Goal: Find contact information: Find contact information

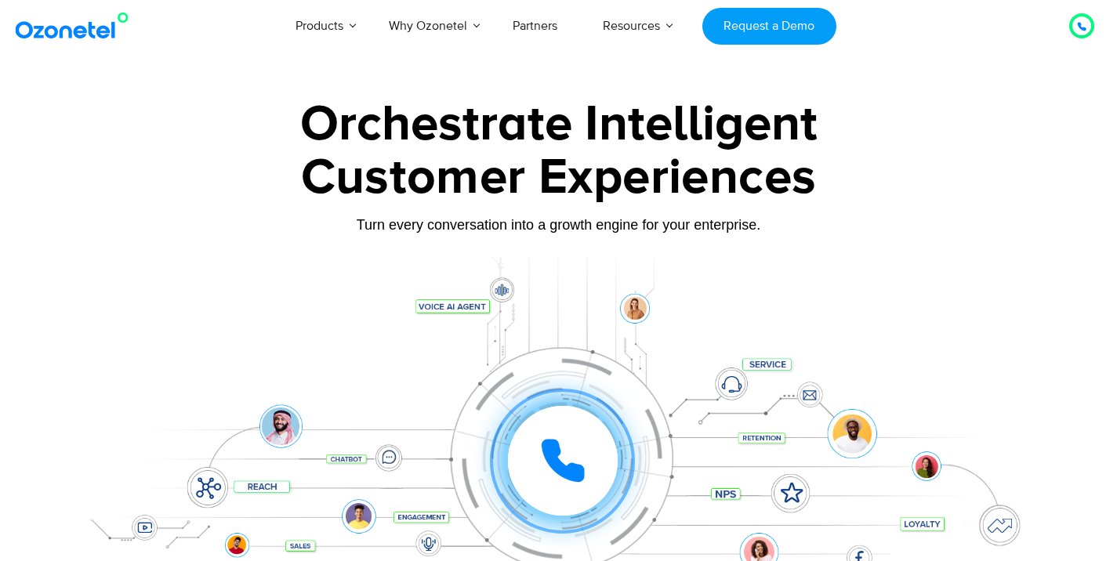
drag, startPoint x: 0, startPoint y: 207, endPoint x: 527, endPoint y: 259, distance: 529.9
click at [0, 207] on div at bounding box center [558, 351] width 1117 height 534
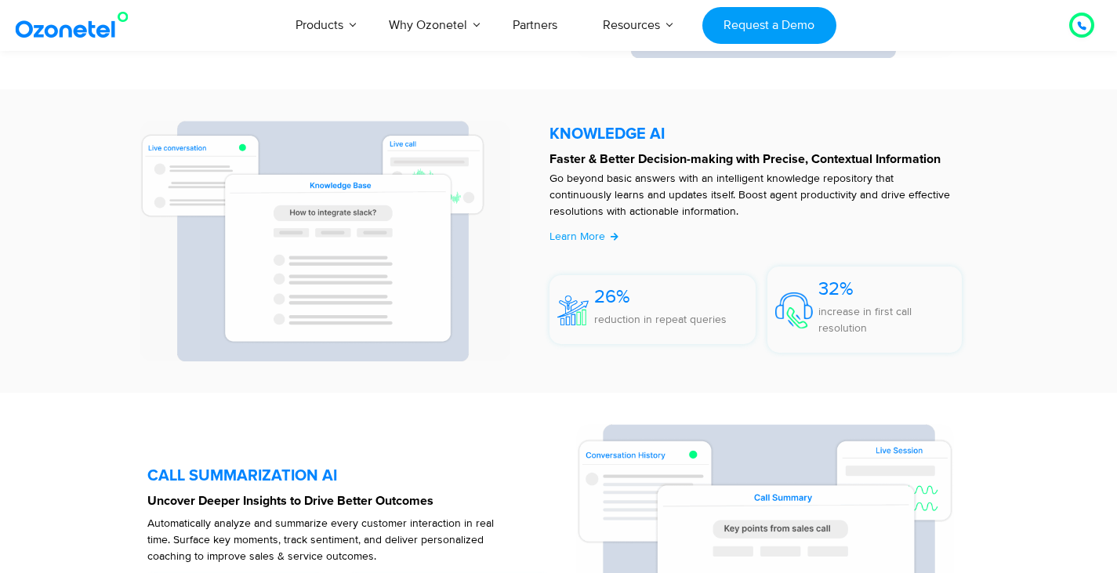
scroll to position [3576, 0]
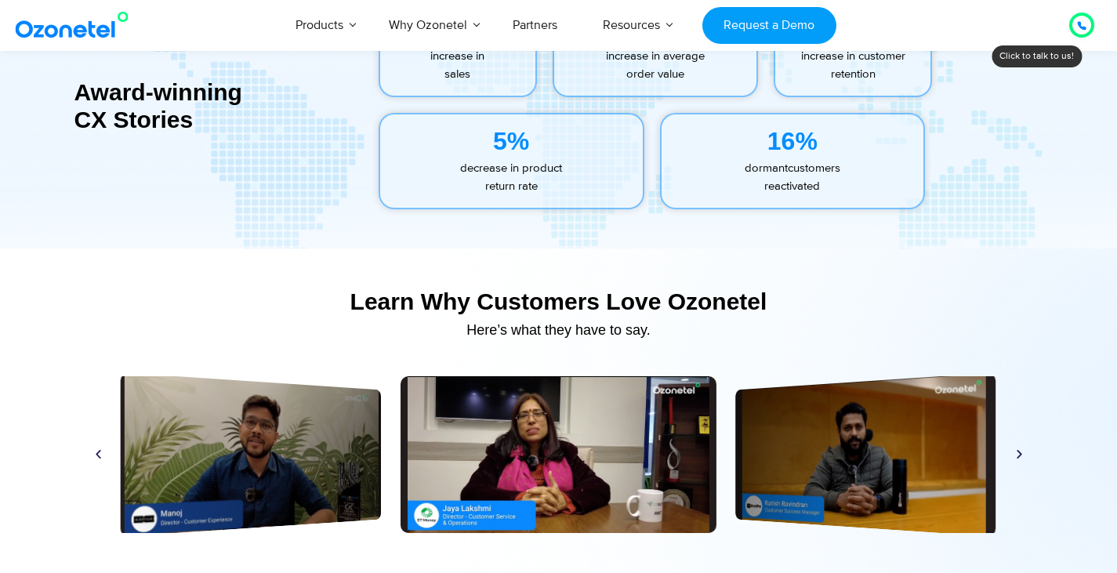
drag, startPoint x: 1120, startPoint y: 254, endPoint x: 1118, endPoint y: 411, distance: 157.5
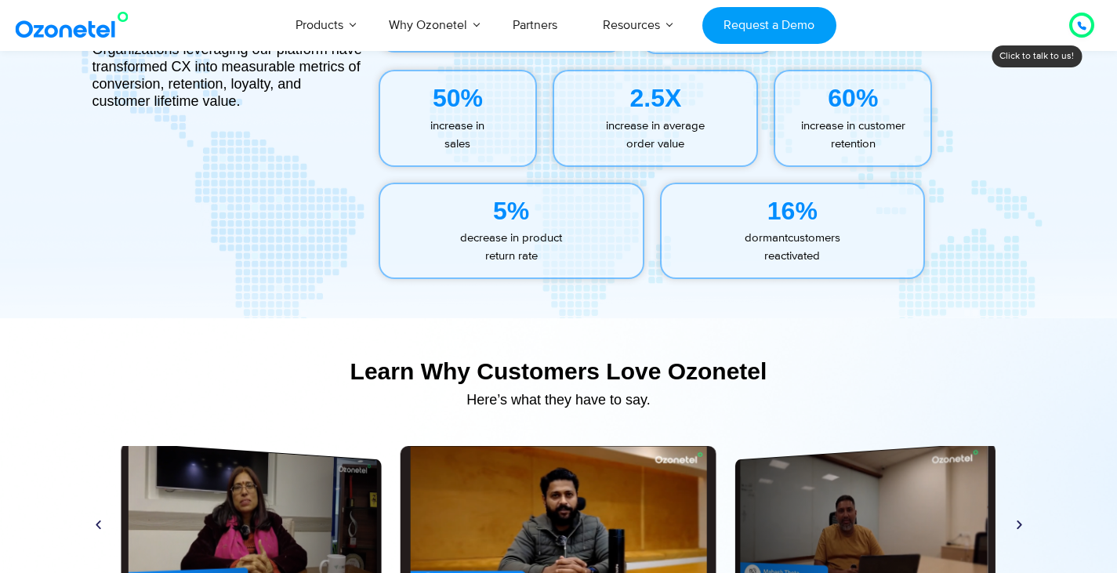
click at [1048, 194] on div "Ozonetel. Your Growth Partner! Organizations leveraging our platform have trans…" at bounding box center [558, 117] width 1003 height 356
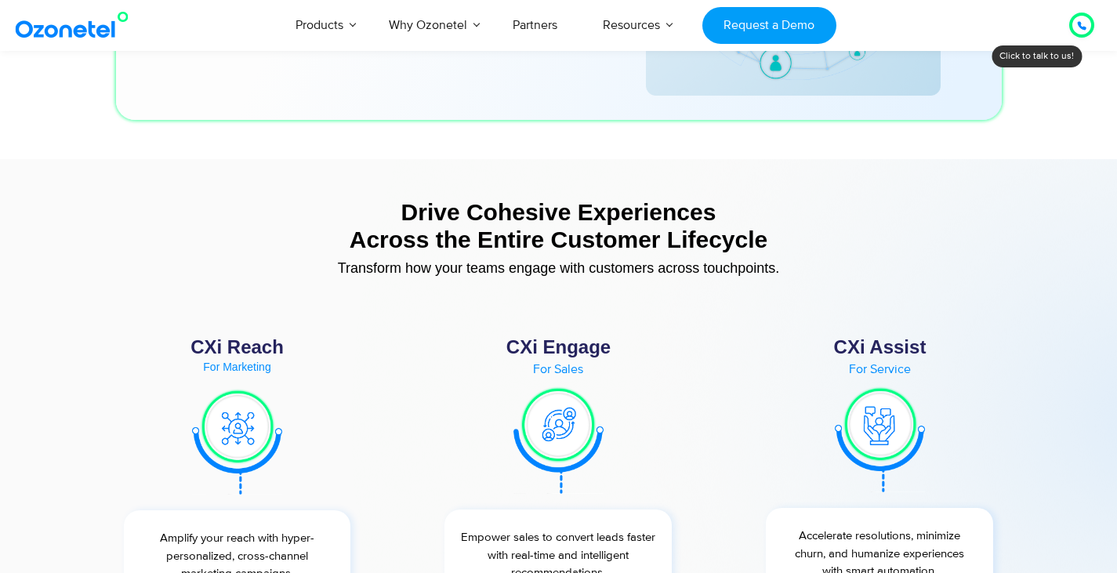
scroll to position [5698, 0]
